Goal: Navigation & Orientation: Go to known website

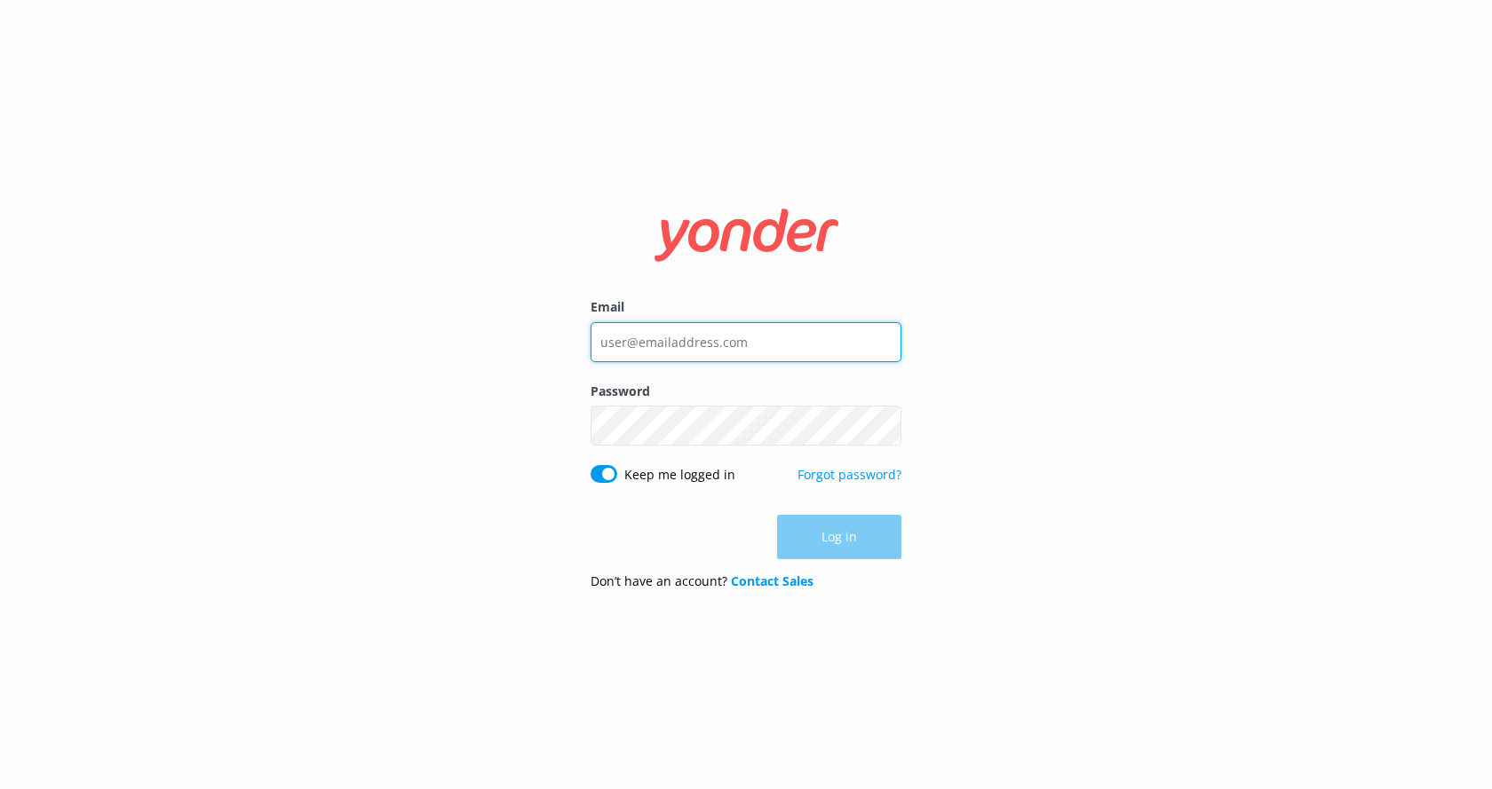
type input "[EMAIL_ADDRESS][DOMAIN_NAME]"
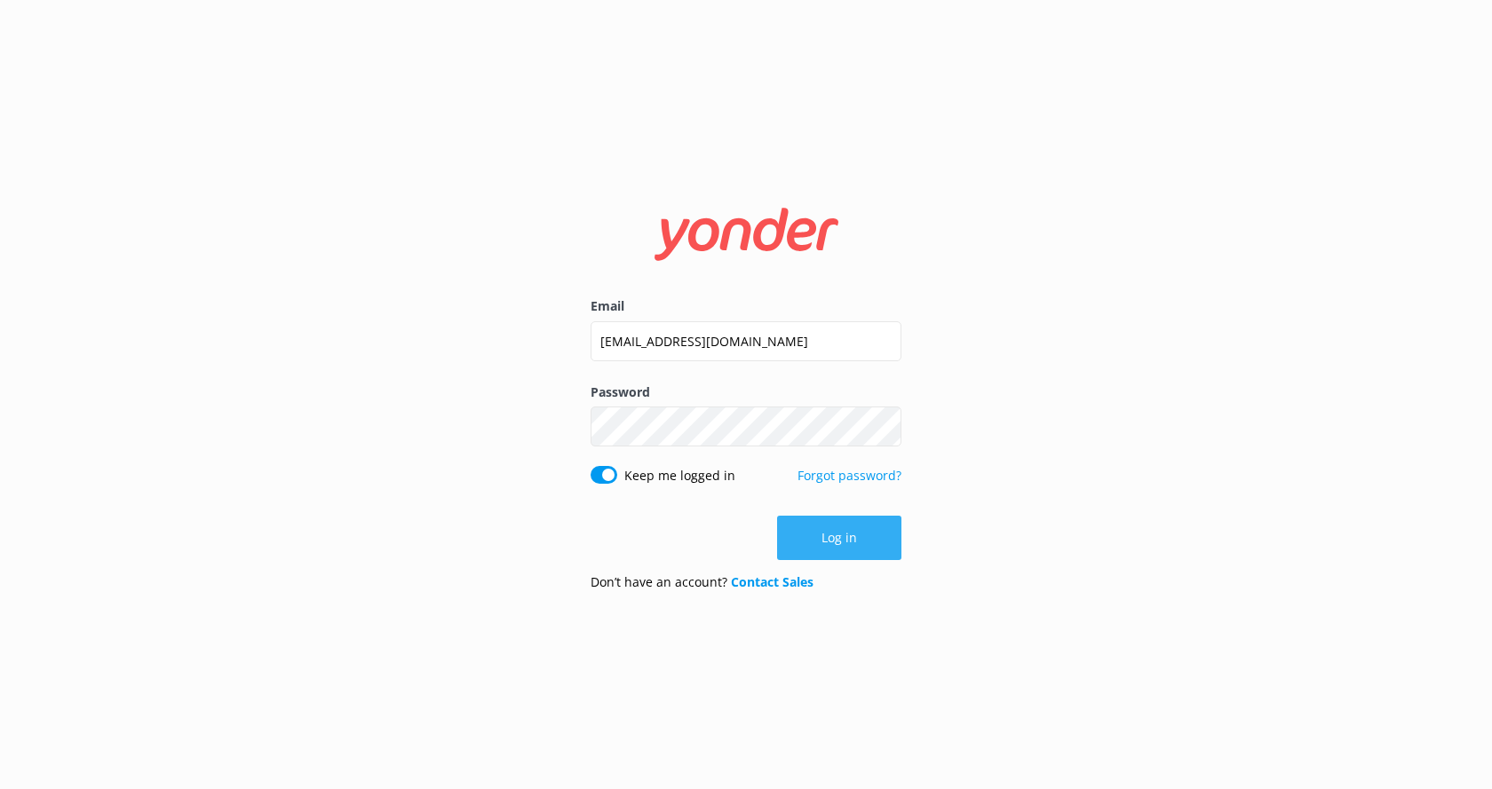
click at [834, 533] on button "Log in" at bounding box center [839, 538] width 124 height 44
